Goal: Navigation & Orientation: Find specific page/section

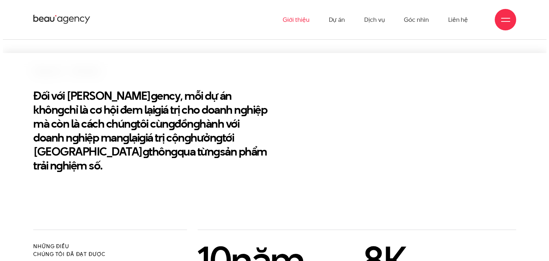
scroll to position [107, 0]
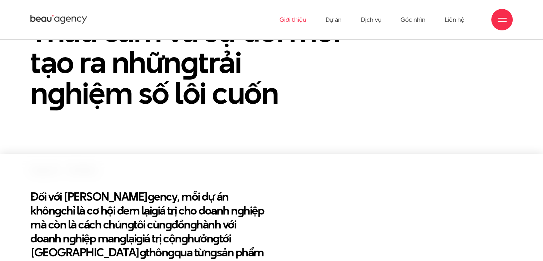
click at [504, 19] on div at bounding box center [502, 19] width 9 height 9
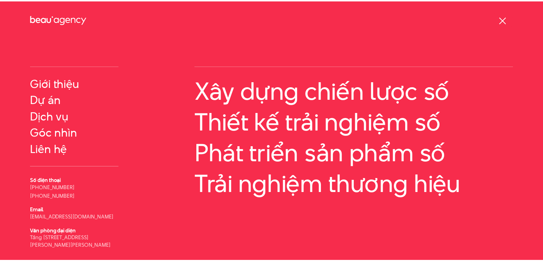
scroll to position [0, 0]
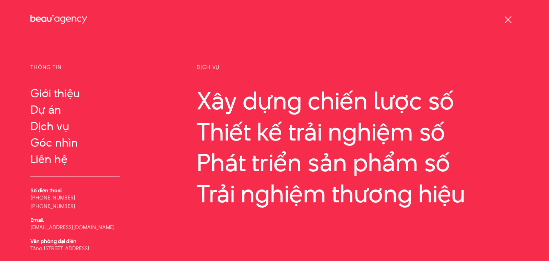
click at [509, 17] on span at bounding box center [507, 19] width 7 height 7
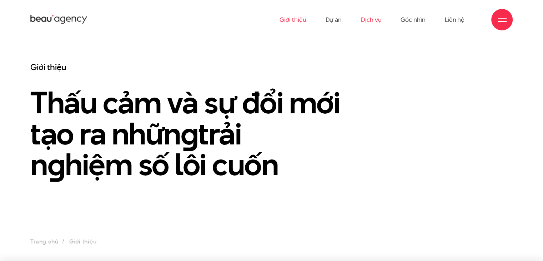
click at [371, 20] on link "Dịch vụ" at bounding box center [371, 19] width 20 height 39
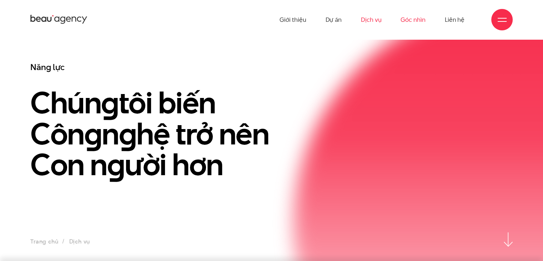
click at [412, 20] on link "Góc nhìn" at bounding box center [413, 19] width 25 height 39
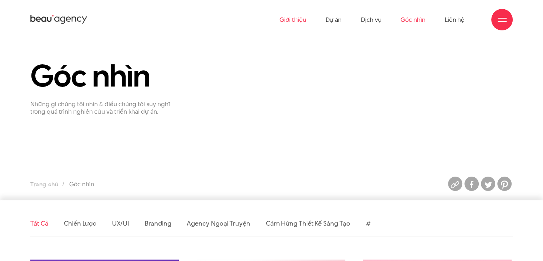
click at [298, 21] on link "Giới thiệu" at bounding box center [293, 19] width 26 height 39
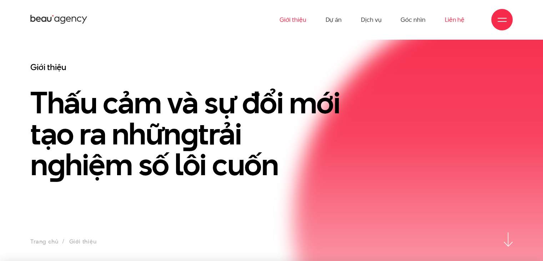
click at [454, 17] on link "Liên hệ" at bounding box center [455, 19] width 20 height 39
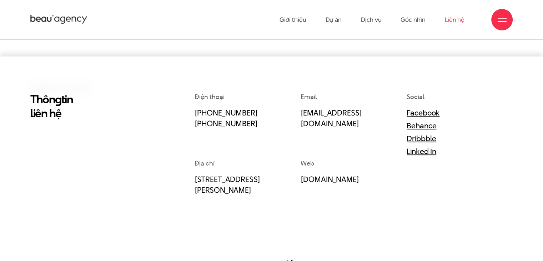
scroll to position [143, 0]
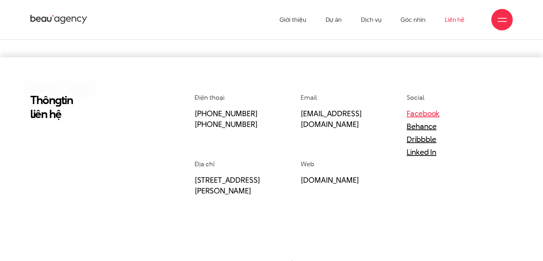
click at [425, 115] on link "Facebook" at bounding box center [423, 113] width 33 height 11
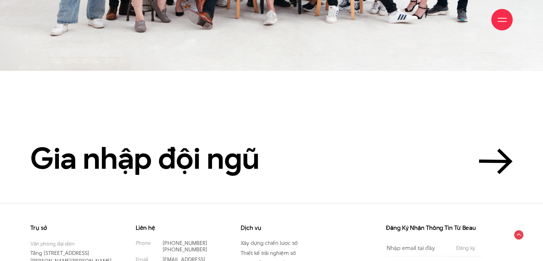
scroll to position [1722, 0]
